Goal: Find specific page/section: Find specific page/section

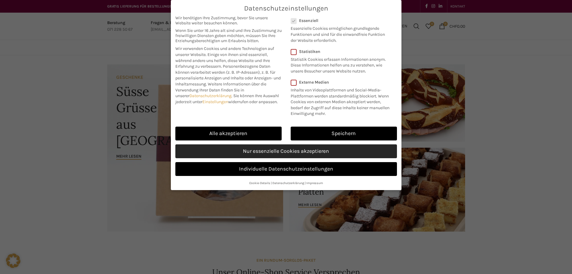
click at [257, 153] on link "Nur essenzielle Cookies akzeptieren" at bounding box center [286, 151] width 222 height 14
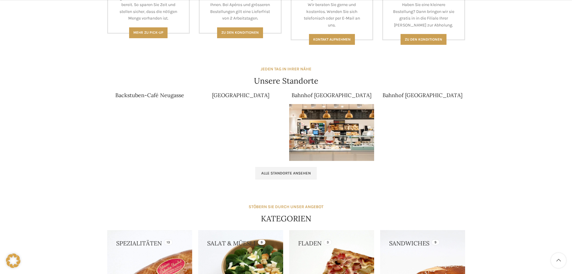
scroll to position [351, 0]
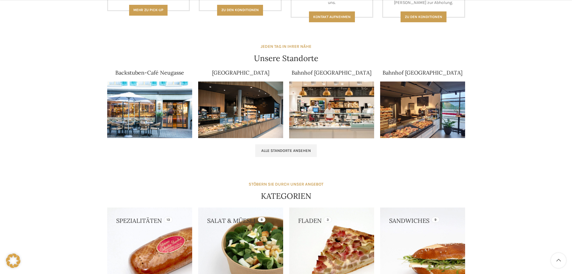
click at [148, 114] on img at bounding box center [149, 109] width 85 height 57
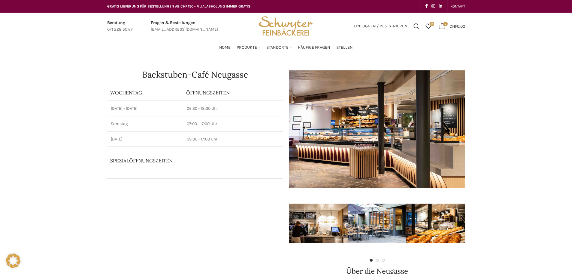
click at [129, 161] on p "Spezialöffnungszeiten" at bounding box center [186, 160] width 153 height 7
